Goal: Information Seeking & Learning: Learn about a topic

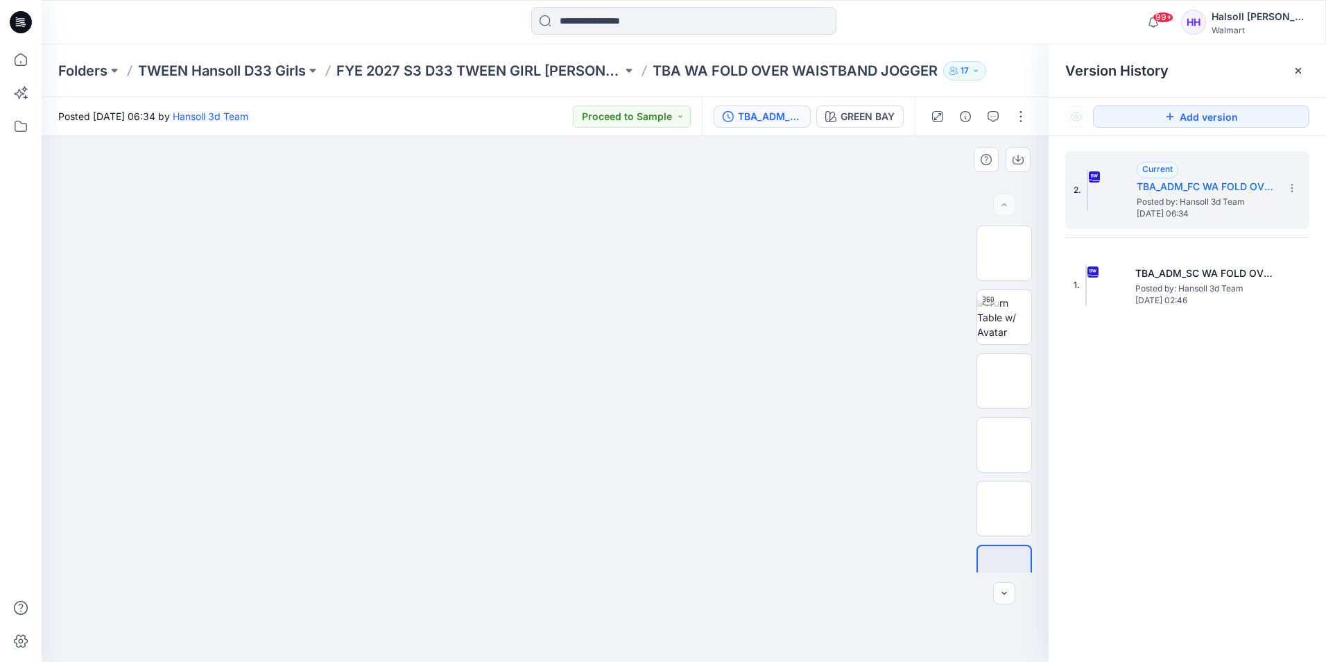
drag, startPoint x: 717, startPoint y: 198, endPoint x: 770, endPoint y: 215, distance: 55.5
click at [770, 215] on div at bounding box center [545, 399] width 1007 height 526
click at [907, 39] on div "99+ Notifications Hansoll 3d Team has updated TBA WA SWEATSHIRTS_OPT with TBA_A…" at bounding box center [684, 22] width 1285 height 44
drag, startPoint x: 529, startPoint y: 299, endPoint x: 692, endPoint y: 269, distance: 165.1
click at [698, 191] on img at bounding box center [545, 191] width 694 height 0
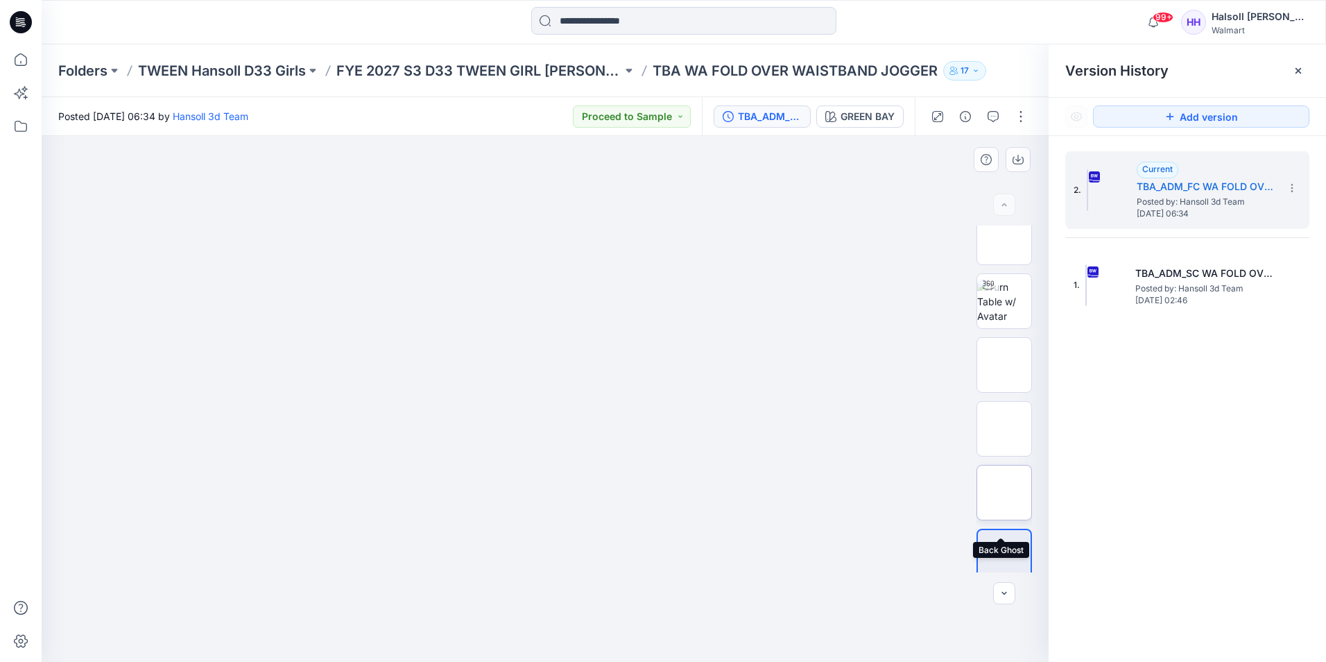
scroll to position [28, 0]
click at [1005, 481] on img at bounding box center [1005, 481] width 0 height 0
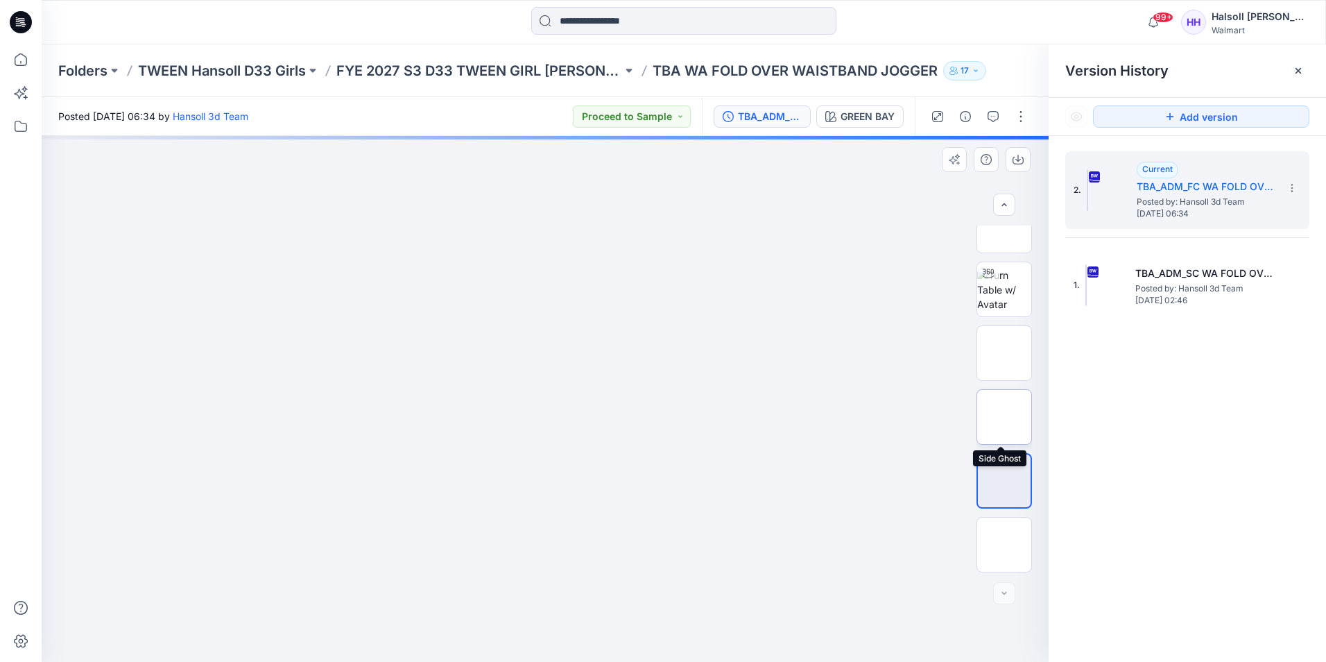
click at [1005, 417] on img at bounding box center [1005, 417] width 0 height 0
click at [1007, 488] on img at bounding box center [1004, 480] width 54 height 29
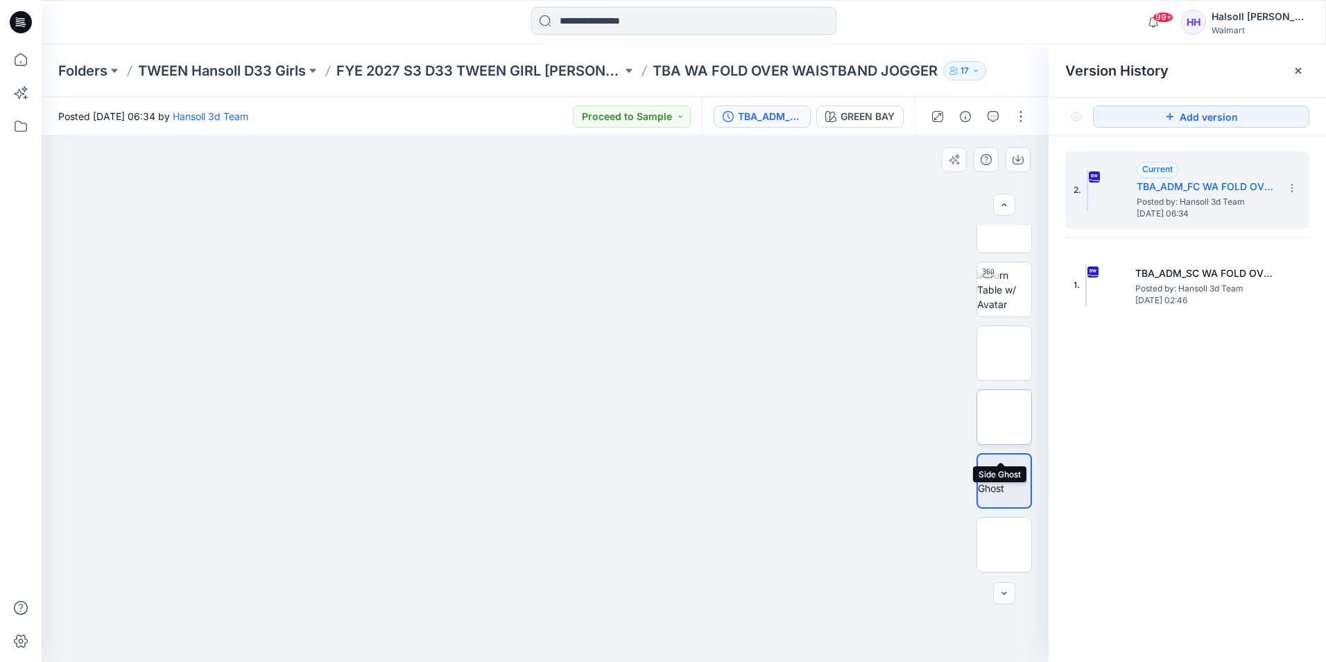
scroll to position [0, 0]
click at [1013, 321] on img at bounding box center [1004, 318] width 54 height 44
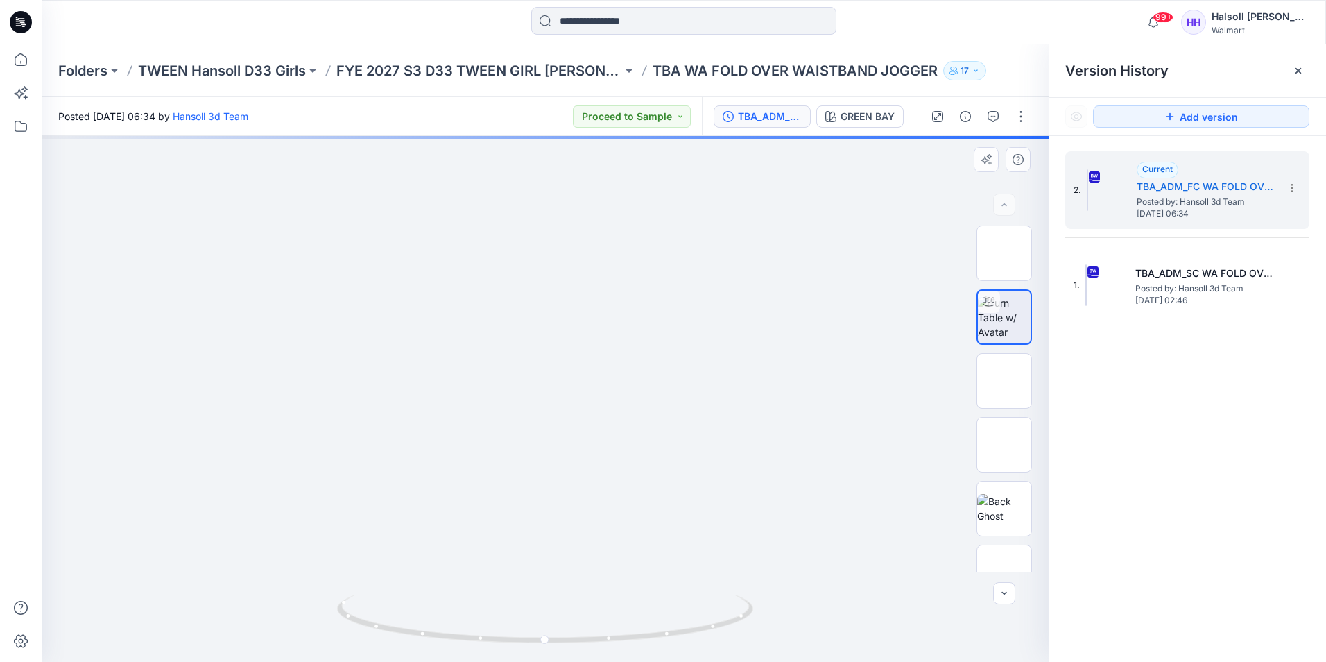
drag, startPoint x: 687, startPoint y: 424, endPoint x: 693, endPoint y: 351, distance: 73.1
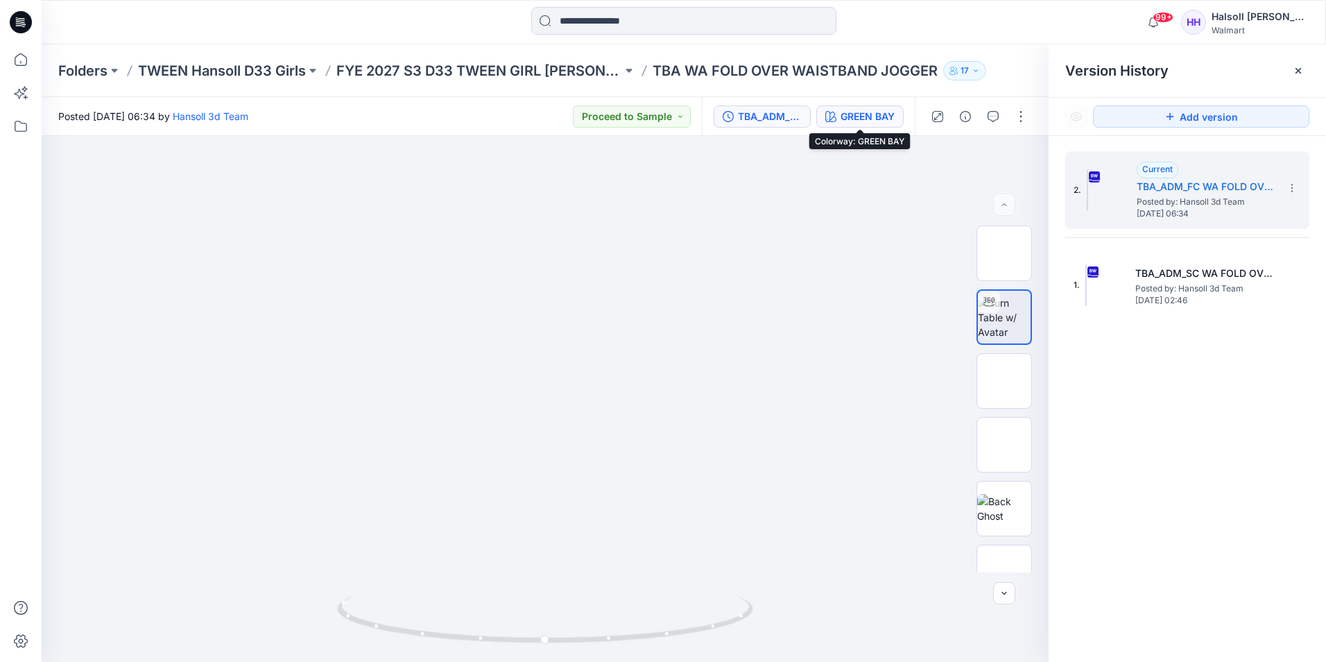
click at [860, 123] on div "GREEN BAY" at bounding box center [868, 116] width 54 height 15
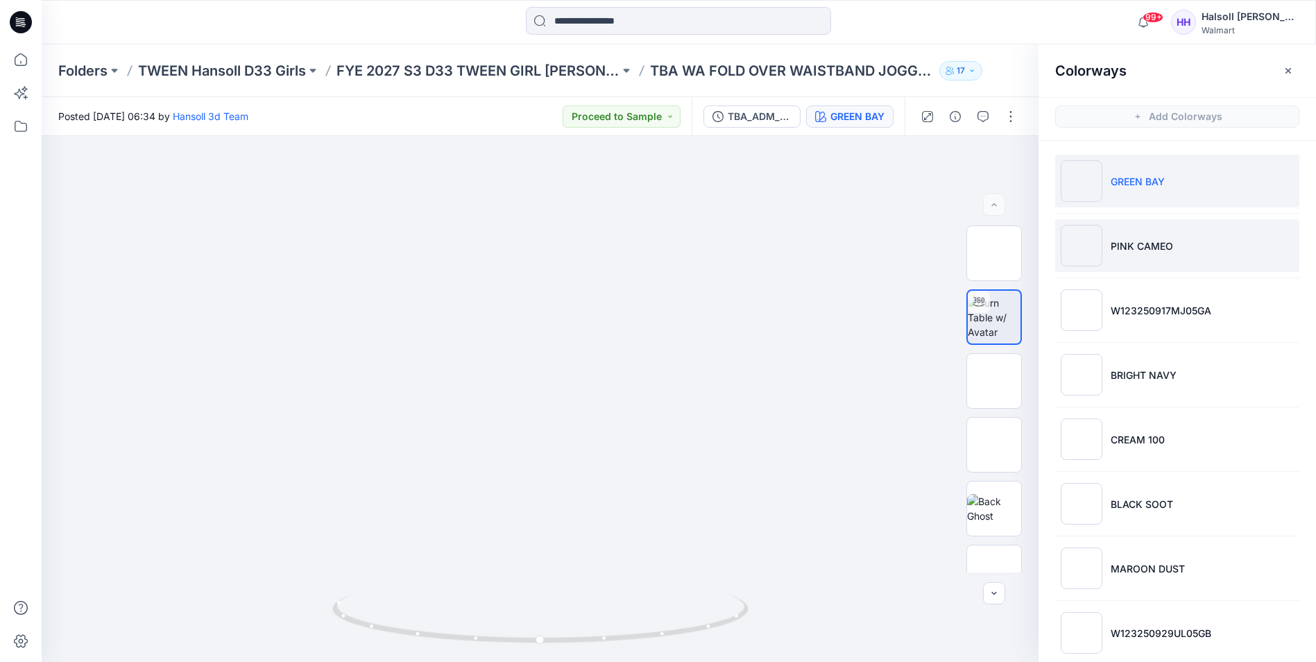
click at [1156, 253] on p "PINK CAMEO" at bounding box center [1142, 246] width 62 height 15
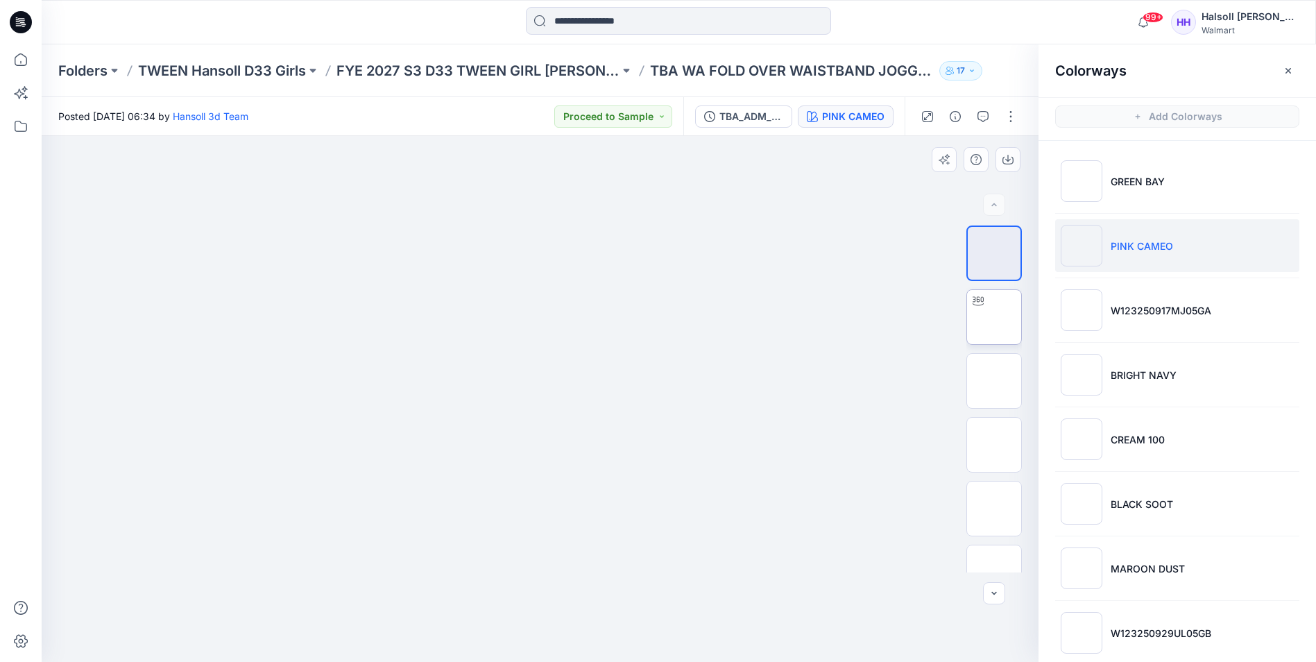
click at [994, 317] on img at bounding box center [994, 317] width 0 height 0
click at [1283, 71] on icon "button" at bounding box center [1288, 70] width 11 height 11
